Goal: Obtain resource: Download file/media

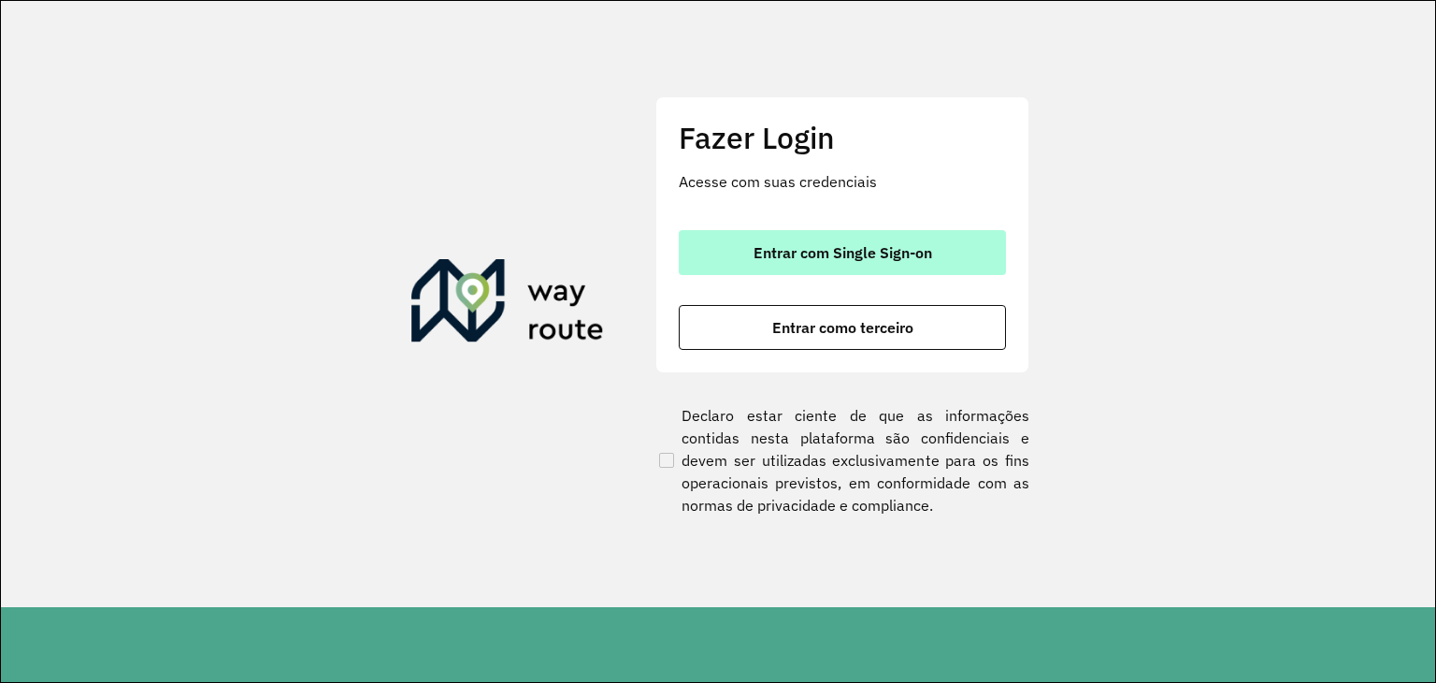
click at [827, 245] on span "Entrar com Single Sign-on" at bounding box center [843, 252] width 179 height 15
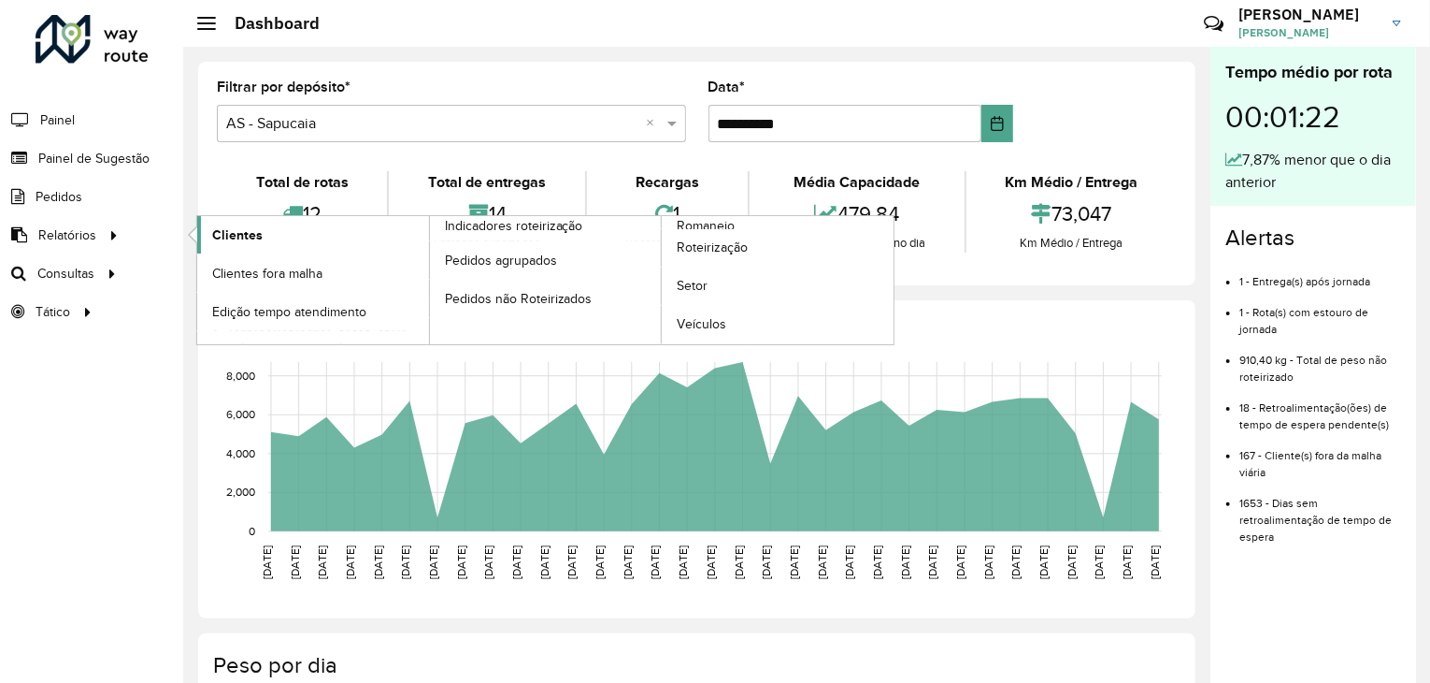
click at [280, 230] on link "Clientes" at bounding box center [313, 234] width 232 height 37
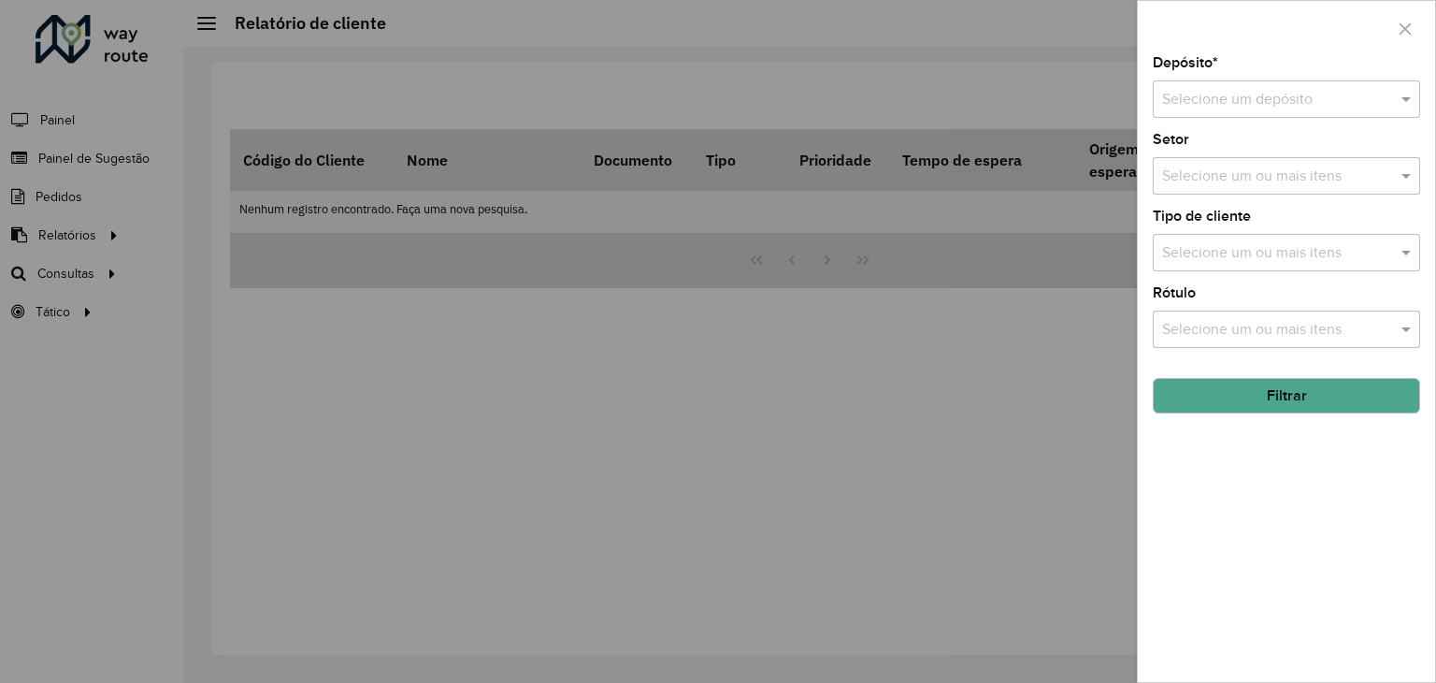
click at [1279, 105] on input "text" at bounding box center [1267, 100] width 211 height 22
click at [1250, 183] on span "CDD Sapucaia" at bounding box center [1207, 185] width 93 height 16
click at [1294, 396] on button "Filtrar" at bounding box center [1286, 396] width 267 height 36
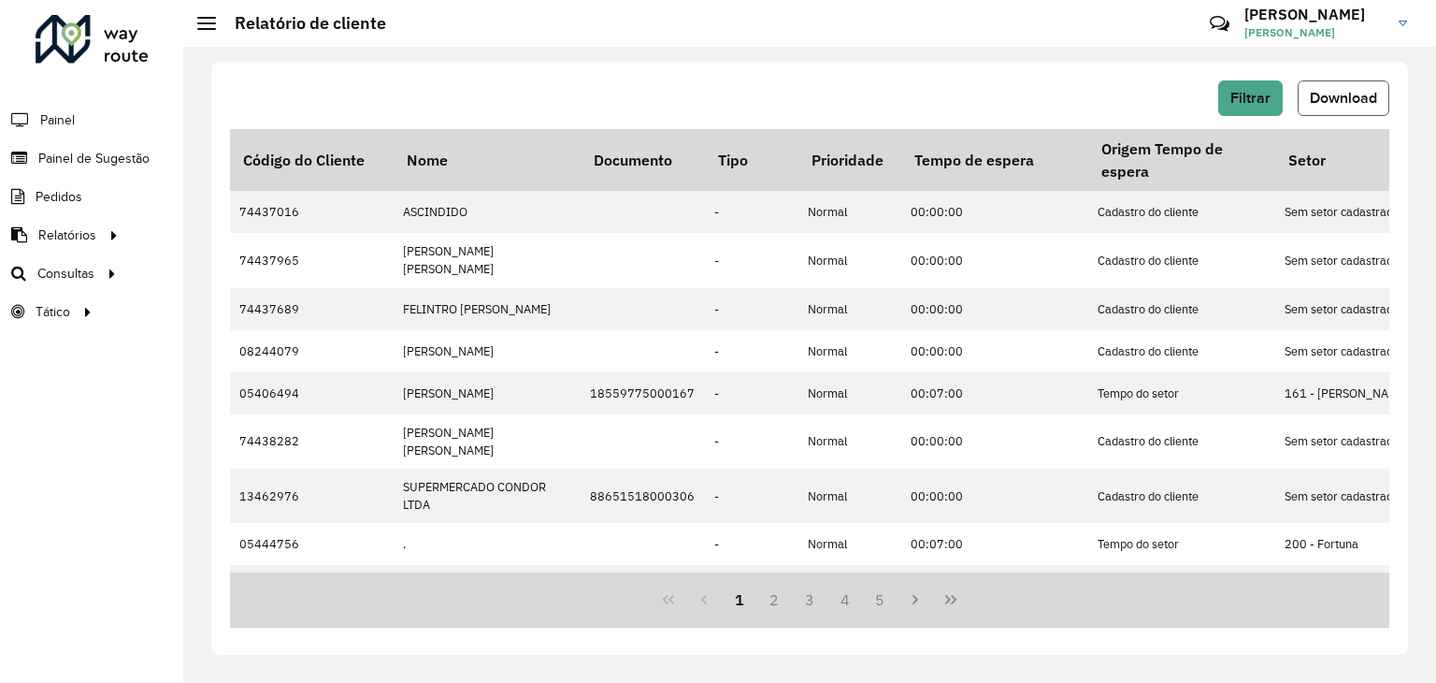
click at [1346, 94] on span "Download" at bounding box center [1343, 98] width 67 height 16
